Goal: Information Seeking & Learning: Stay updated

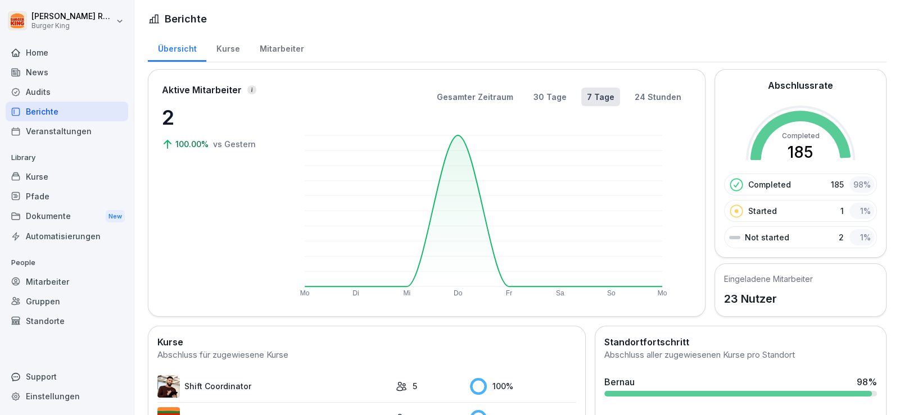
click at [63, 68] on div "News" at bounding box center [67, 72] width 122 height 20
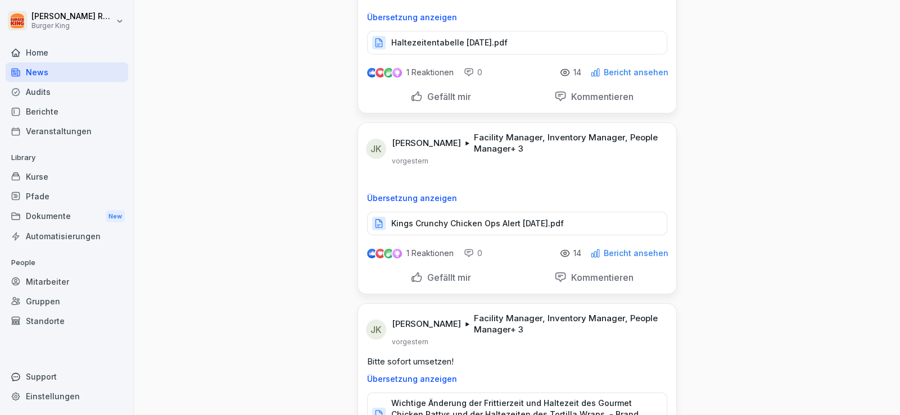
scroll to position [112, 0]
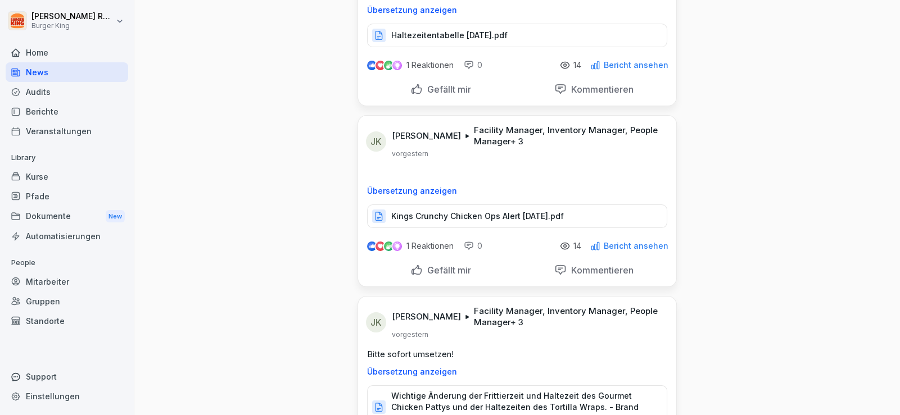
click at [470, 216] on p "Kings Crunchy Chicken Ops Alert [DATE].pdf" at bounding box center [477, 216] width 172 height 11
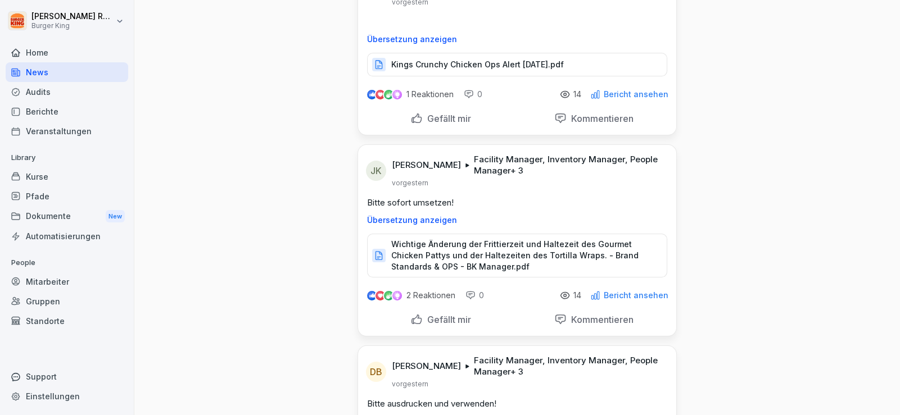
scroll to position [280, 0]
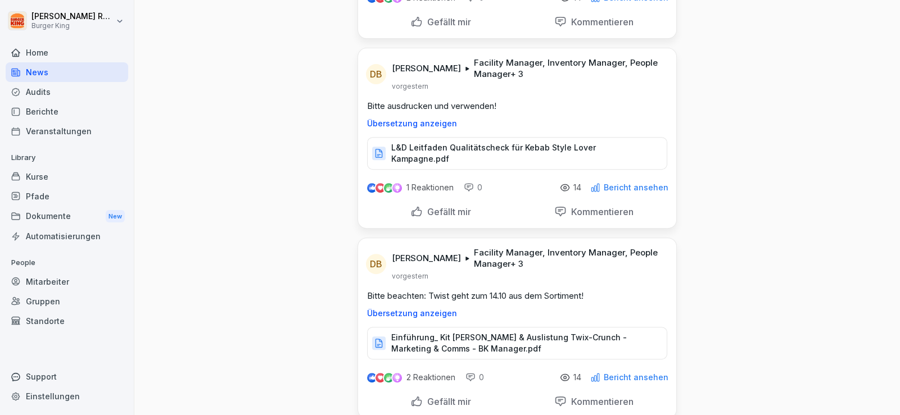
scroll to position [393, 0]
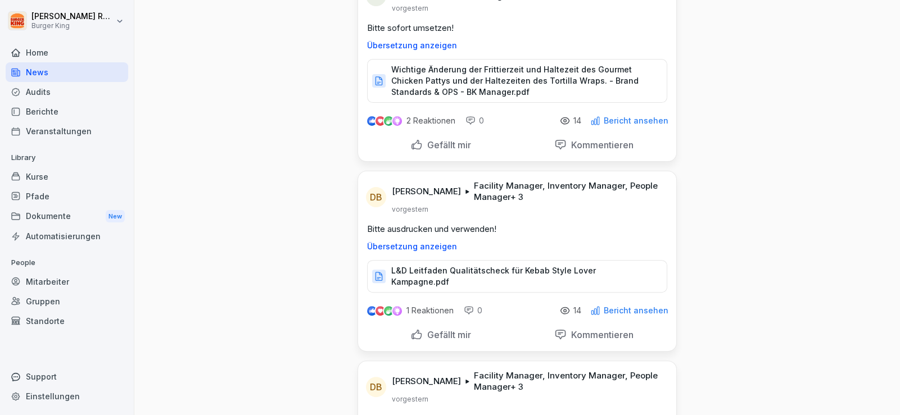
scroll to position [505, 0]
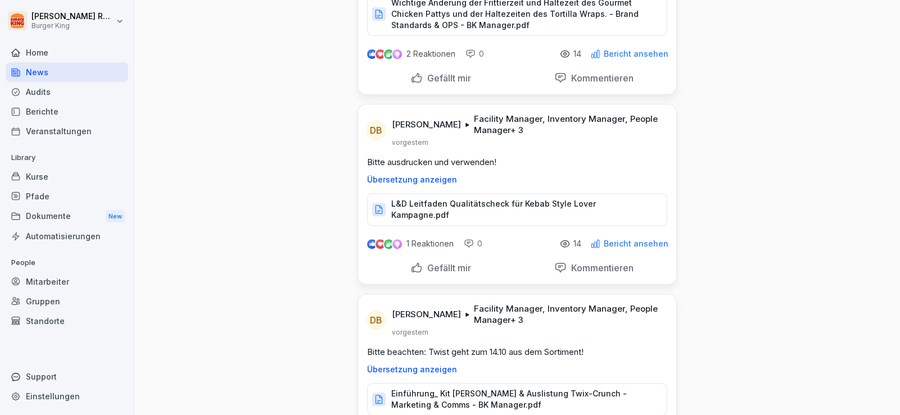
click at [497, 201] on p "L&D Leitfaden Qualitätscheck für Kebab Style Lover Kampagne.pdf" at bounding box center [523, 209] width 264 height 22
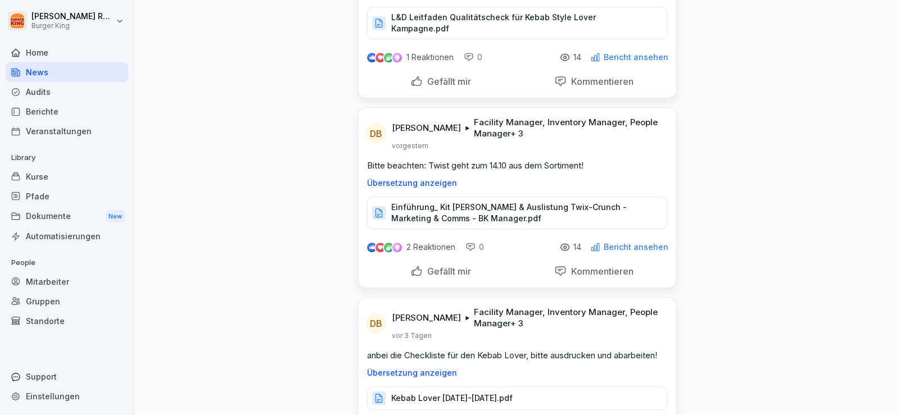
scroll to position [674, 0]
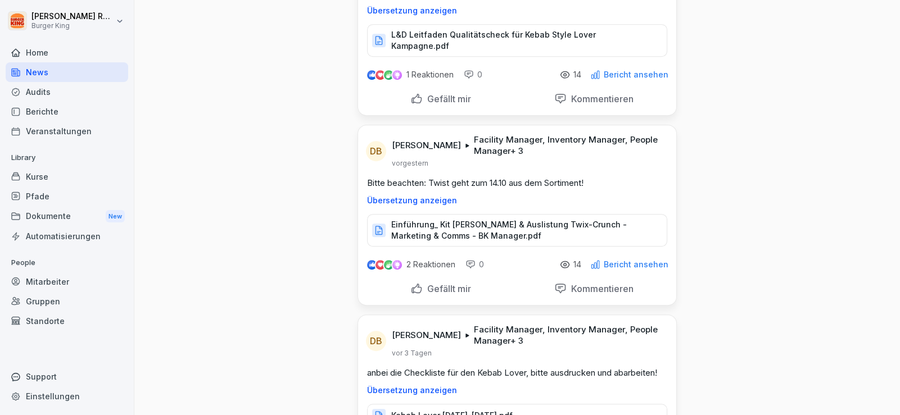
click at [493, 367] on p "anbei die Checkliste für den Kebab Lover, bitte ausdrucken und abarbeiten!" at bounding box center [517, 373] width 300 height 12
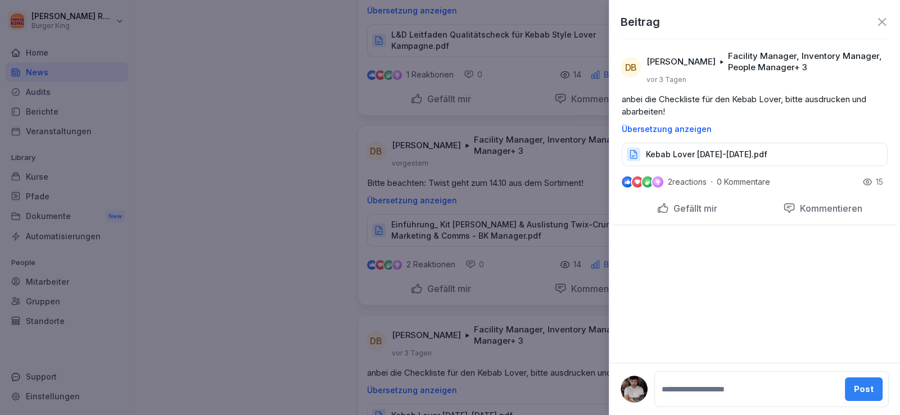
click at [524, 366] on div at bounding box center [450, 207] width 900 height 415
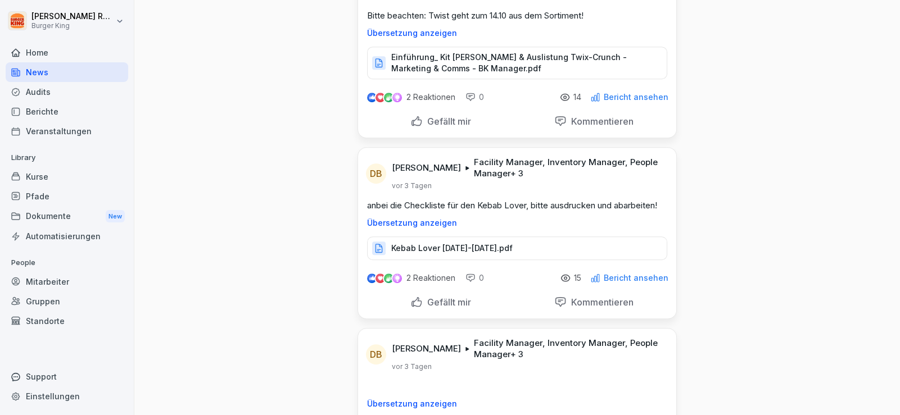
scroll to position [843, 0]
click at [495, 242] on p "Kebab Lover [DATE]-[DATE].pdf" at bounding box center [451, 247] width 121 height 11
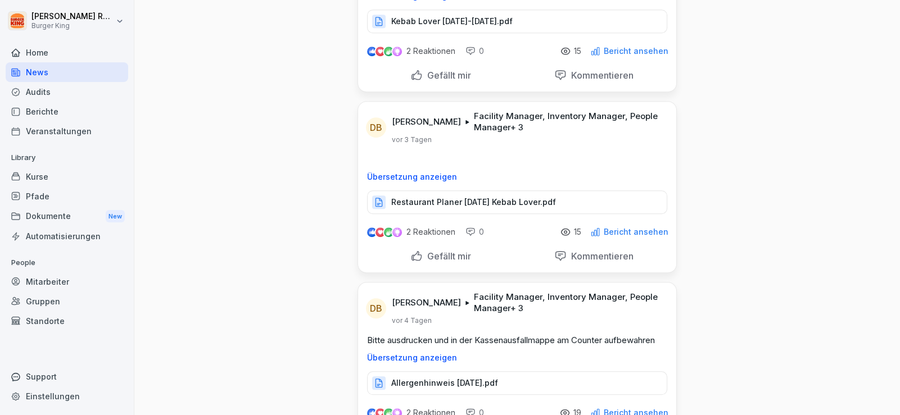
scroll to position [1180, 0]
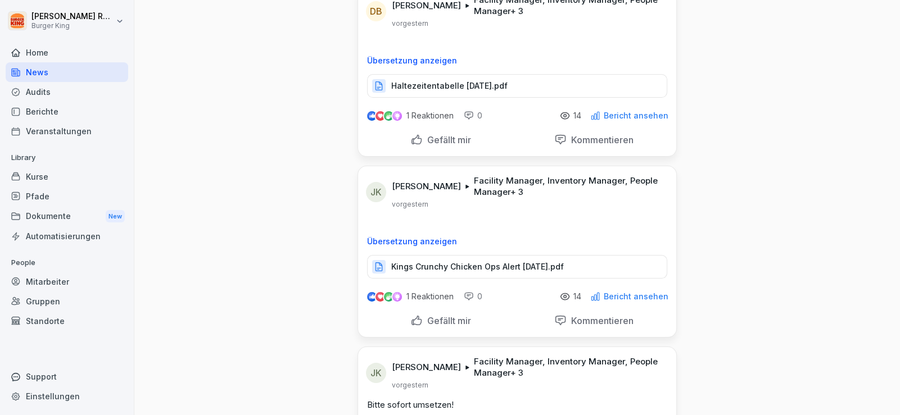
scroll to position [0, 0]
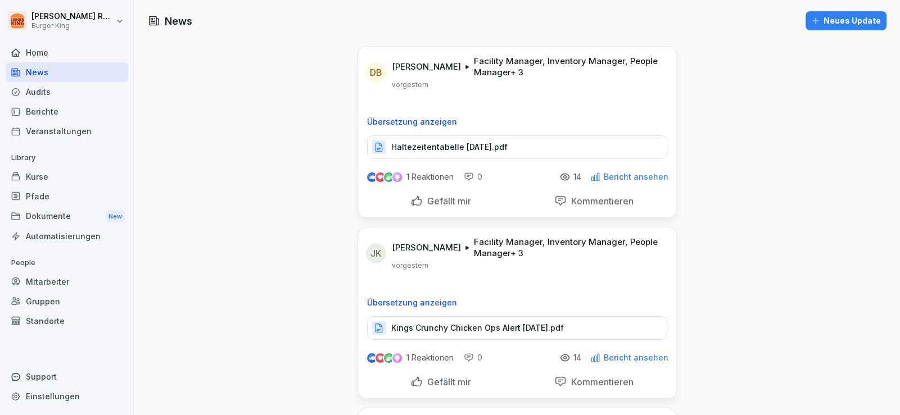
click at [64, 80] on div "News" at bounding box center [67, 72] width 122 height 20
click at [59, 75] on div "News" at bounding box center [67, 72] width 122 height 20
click at [42, 72] on div "News" at bounding box center [67, 72] width 122 height 20
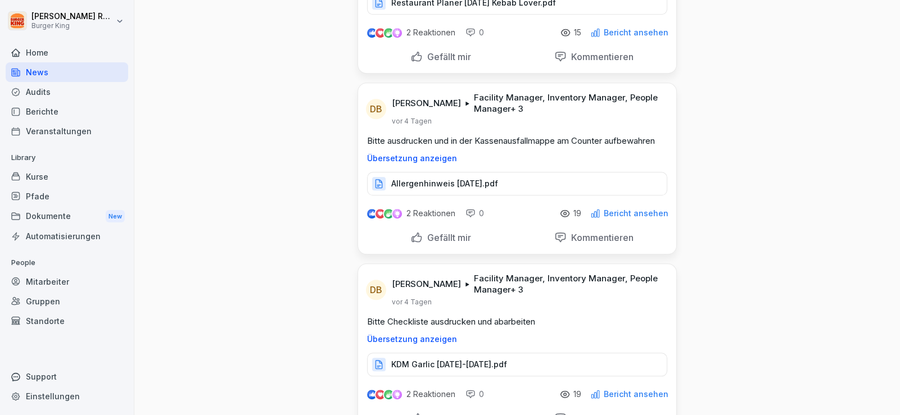
scroll to position [1349, 0]
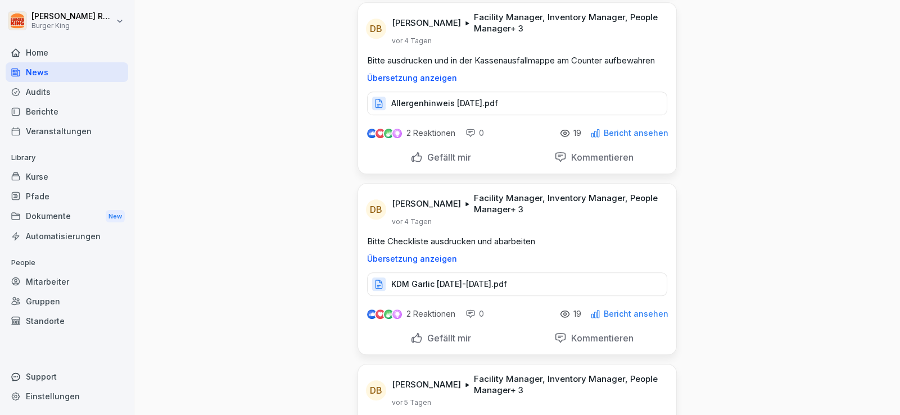
click at [464, 278] on div "KDM Garlic [DATE]-[DATE].pdf" at bounding box center [517, 285] width 300 height 24
click at [59, 70] on div "News" at bounding box center [67, 72] width 122 height 20
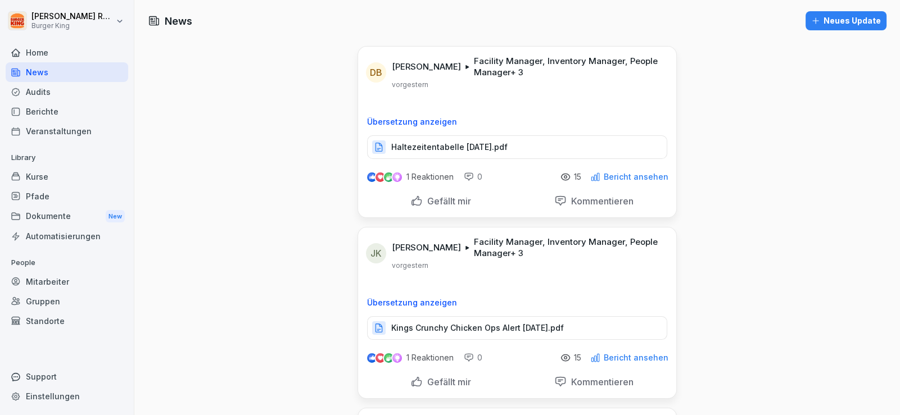
click at [47, 74] on div "News" at bounding box center [67, 72] width 122 height 20
click at [40, 74] on div "News" at bounding box center [67, 72] width 122 height 20
click at [43, 52] on div "Home" at bounding box center [67, 53] width 122 height 20
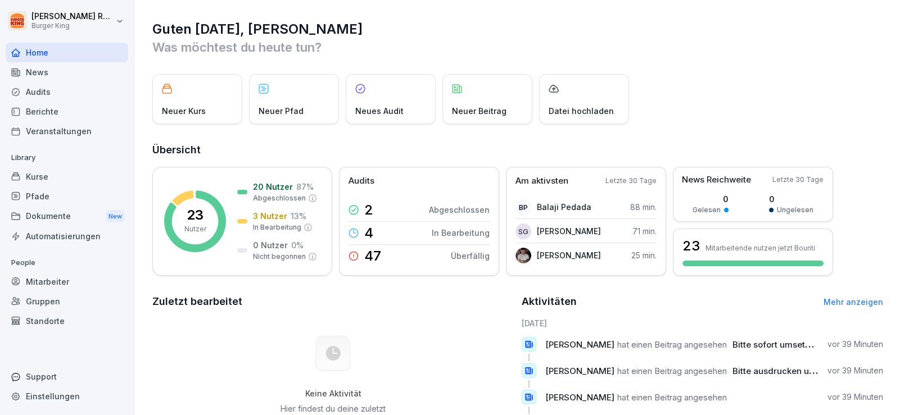
click at [42, 70] on div "News" at bounding box center [67, 72] width 122 height 20
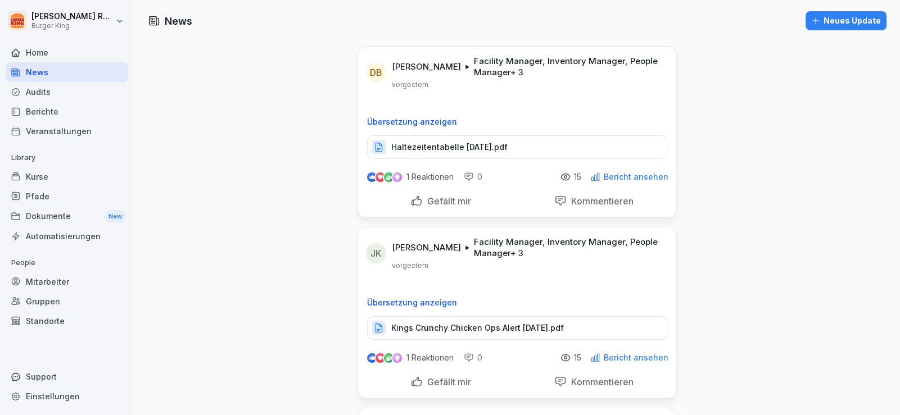
click at [52, 91] on div "Audits" at bounding box center [67, 92] width 122 height 20
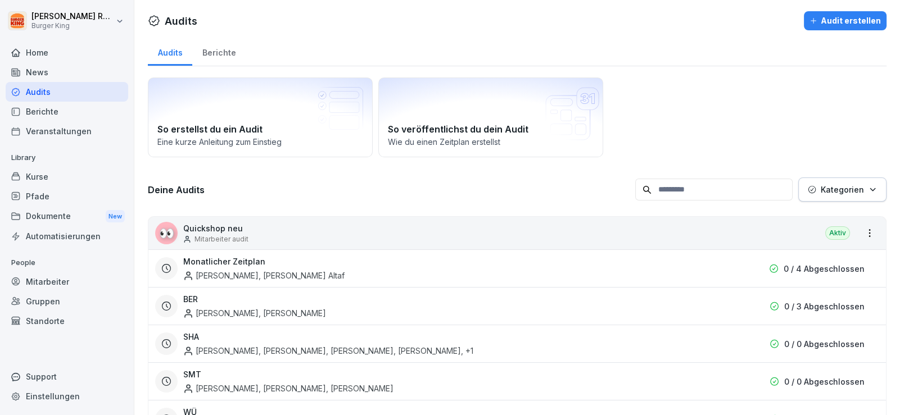
click at [39, 71] on div "News" at bounding box center [67, 72] width 122 height 20
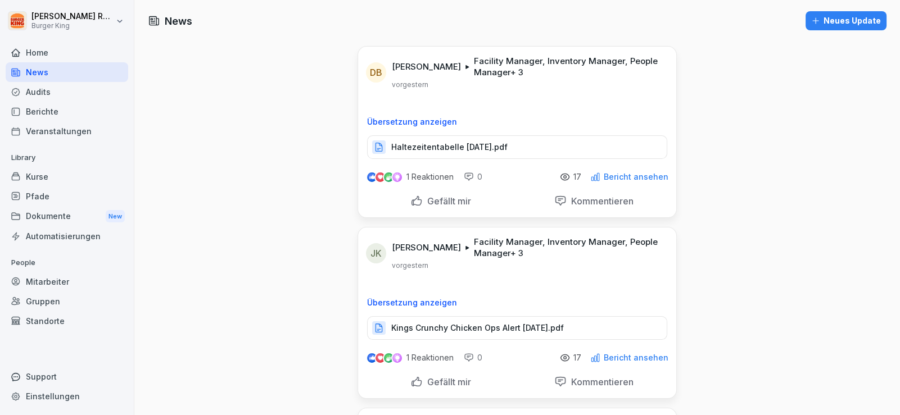
click at [54, 109] on div "Berichte" at bounding box center [67, 112] width 122 height 20
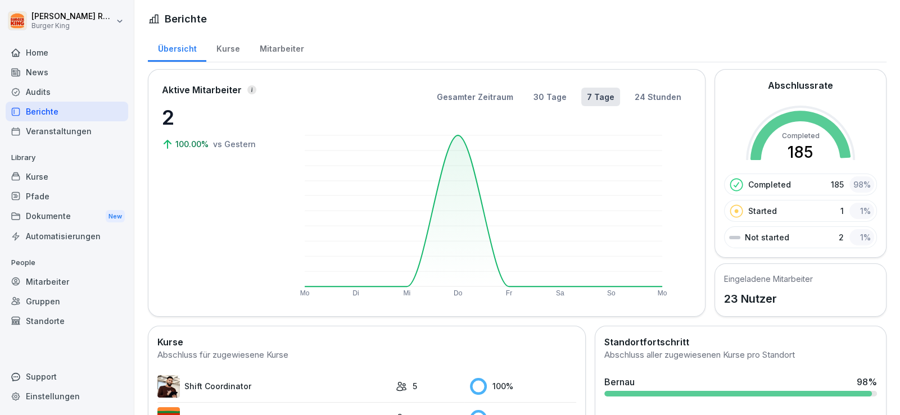
click at [266, 50] on div "Mitarbeiter" at bounding box center [281, 47] width 64 height 29
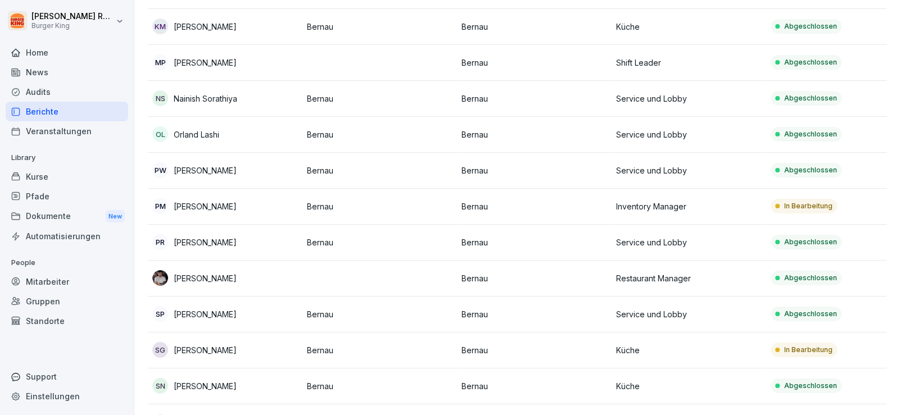
scroll to position [561, 0]
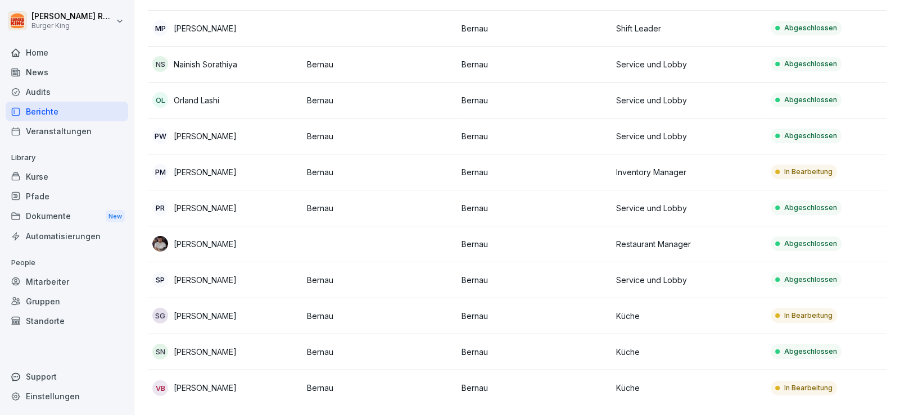
click at [605, 310] on p "Bernau" at bounding box center [534, 316] width 146 height 12
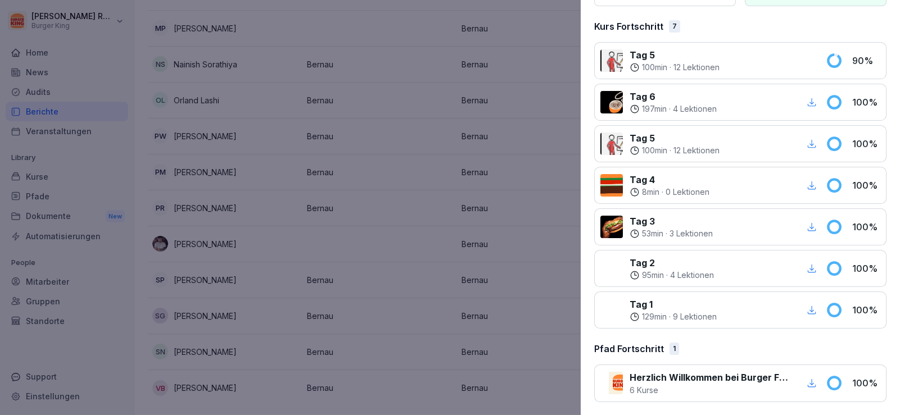
scroll to position [0, 0]
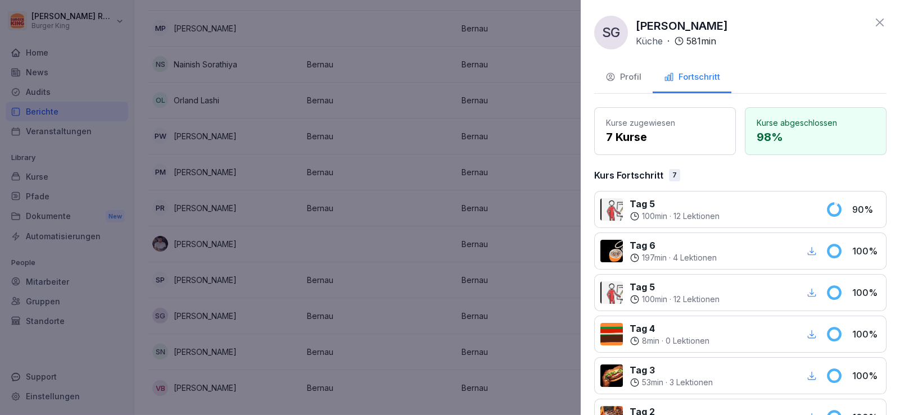
click at [673, 199] on p "Tag 5" at bounding box center [674, 203] width 90 height 13
click at [633, 206] on p "Tag 5" at bounding box center [674, 203] width 90 height 13
click at [616, 75] on div "Profil" at bounding box center [623, 77] width 36 height 13
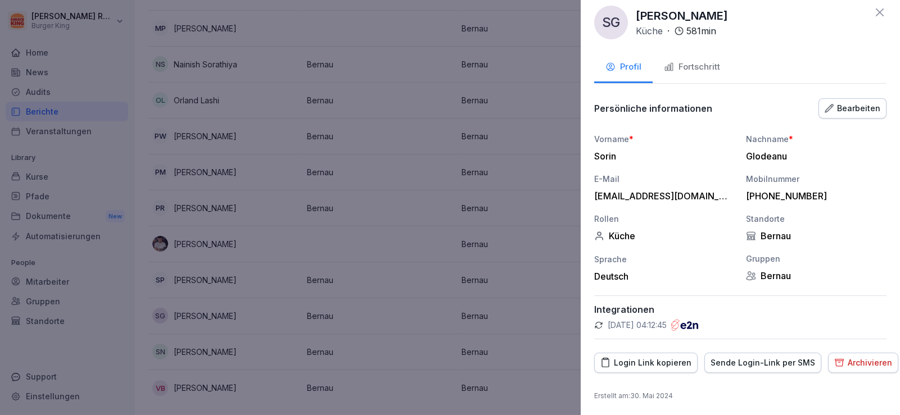
scroll to position [11, 0]
click at [651, 364] on div "Login Link kopieren" at bounding box center [645, 362] width 91 height 12
